Goal: Check status: Check status

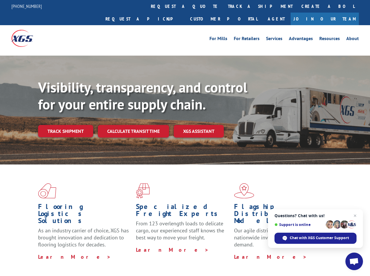
click at [185, 138] on div "Visibility, transparency, and control for your entire supply chain. Track shipm…" at bounding box center [204, 120] width 332 height 82
click at [224, 6] on link "track a shipment" at bounding box center [261, 6] width 74 height 13
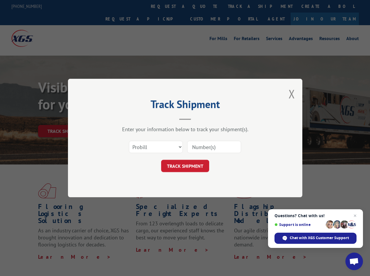
click at [205, 6] on div "Track Shipment Enter your information below to track your shipment(s). Select c…" at bounding box center [185, 138] width 370 height 276
click at [241, 6] on div "Track Shipment Enter your information below to track your shipment(s). Select c…" at bounding box center [185, 138] width 370 height 276
click at [65, 118] on div "Track Shipment Enter your information below to track your shipment(s). Select c…" at bounding box center [185, 138] width 370 height 276
click at [133, 118] on header "Track Shipment" at bounding box center [185, 110] width 176 height 20
click at [199, 118] on header "Track Shipment" at bounding box center [185, 110] width 176 height 20
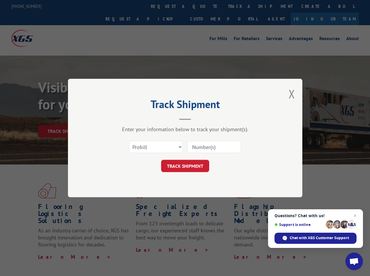
click at [354, 262] on span "Open chat" at bounding box center [354, 262] width 10 height 8
